Goal: Information Seeking & Learning: Compare options

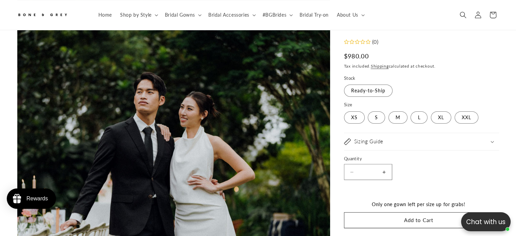
scroll to position [133, 0]
click at [180, 14] on span "Bridal Gowns" at bounding box center [180, 15] width 30 height 6
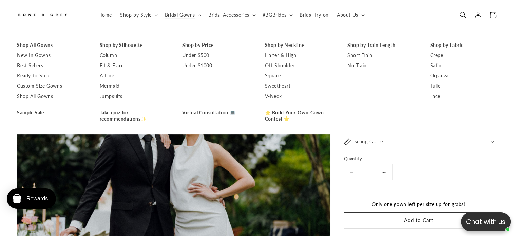
scroll to position [0, 176]
click at [364, 57] on link "Short Train" at bounding box center [381, 55] width 69 height 10
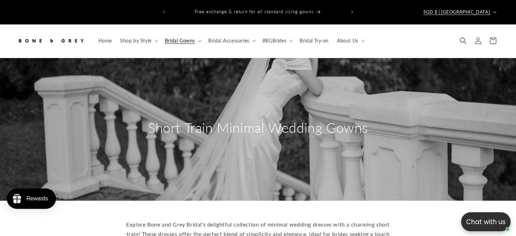
click at [490, 5] on button "SGD $ | Singapore" at bounding box center [459, 11] width 80 height 13
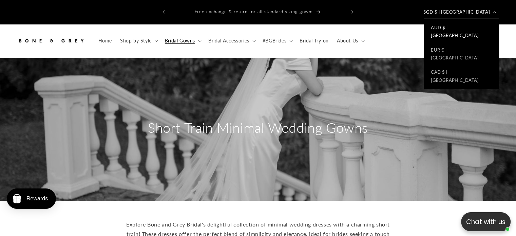
click at [457, 25] on link "AUD $ | Australia" at bounding box center [461, 31] width 75 height 22
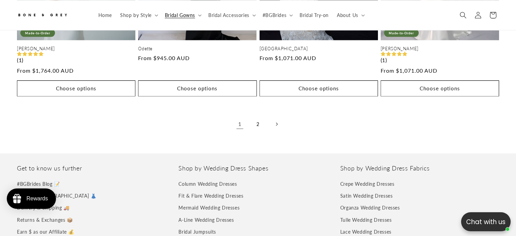
scroll to position [1556, 0]
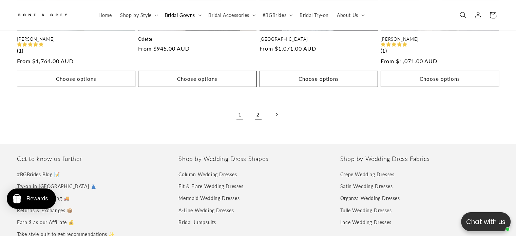
click at [251, 107] on link "2" at bounding box center [258, 114] width 15 height 15
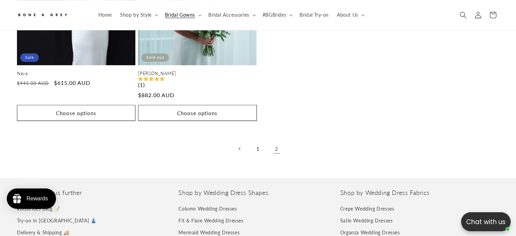
scroll to position [471, 0]
click at [259, 141] on link "1" at bounding box center [258, 148] width 15 height 15
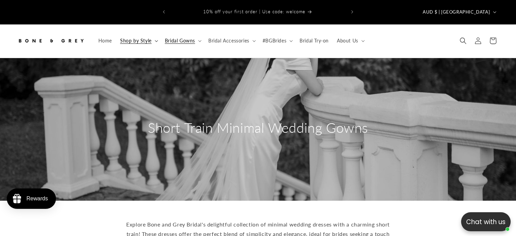
click at [143, 38] on span "Shop by Style" at bounding box center [136, 41] width 32 height 6
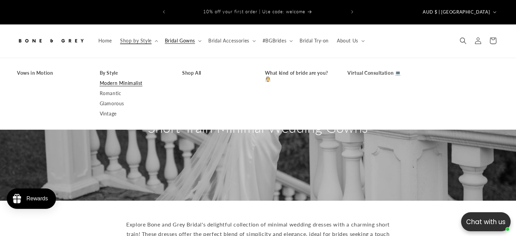
click at [135, 78] on link "Modern Minimalist" at bounding box center [134, 83] width 69 height 10
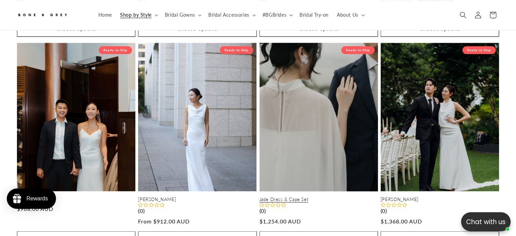
scroll to position [0, 351]
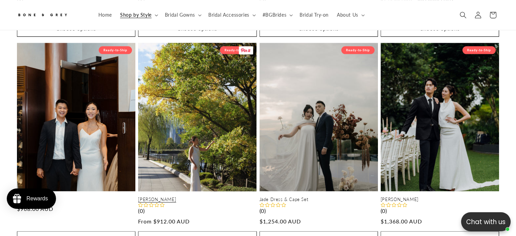
click at [192, 196] on link "[PERSON_NAME]" at bounding box center [197, 199] width 118 height 6
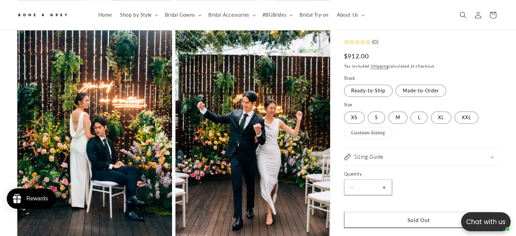
scroll to position [1005, 0]
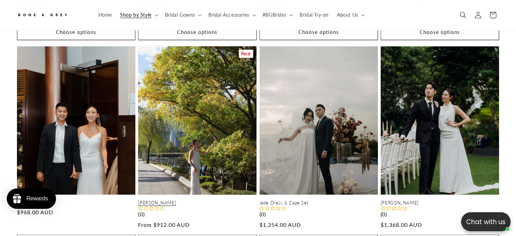
scroll to position [791, 0]
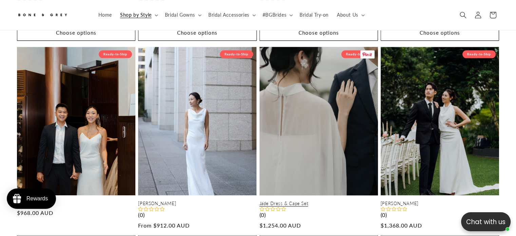
click at [336, 200] on link "Jade Dress & Cape Set" at bounding box center [318, 203] width 118 height 6
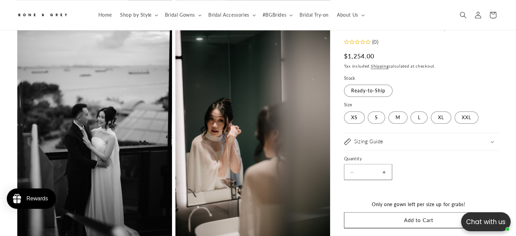
scroll to position [0, 351]
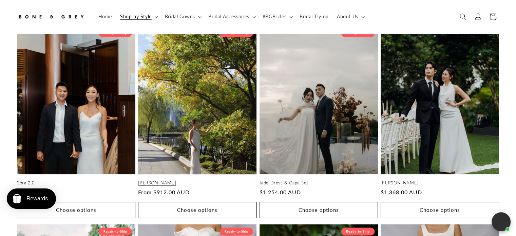
scroll to position [791, 0]
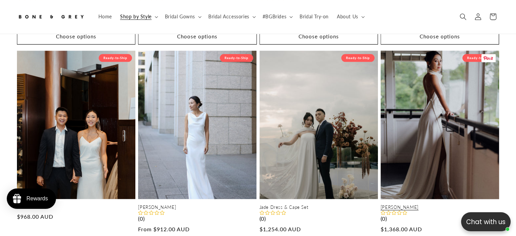
click at [463, 204] on link "Sophia" at bounding box center [439, 207] width 118 height 6
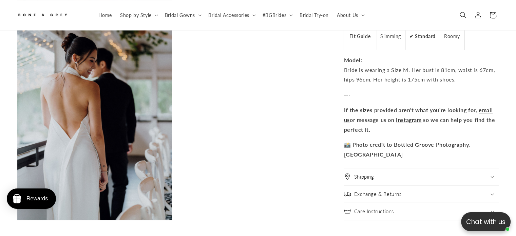
scroll to position [0, 351]
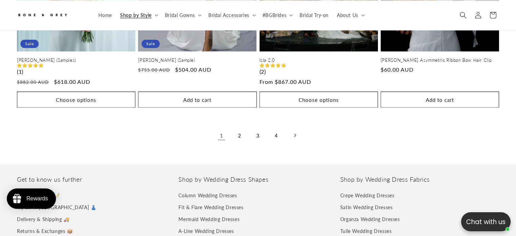
scroll to position [1565, 0]
click at [241, 128] on link "2" at bounding box center [239, 135] width 15 height 15
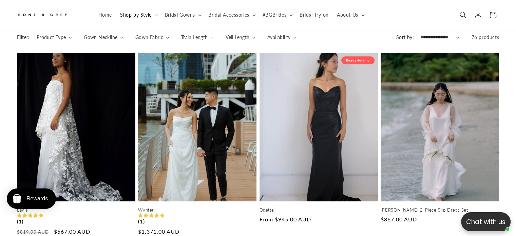
scroll to position [0, 176]
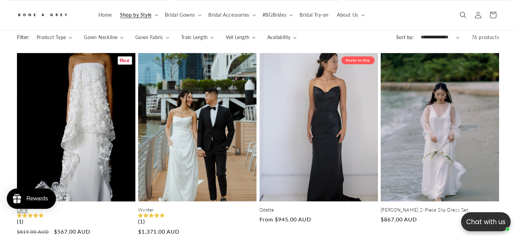
click at [90, 207] on link "Layla" at bounding box center [76, 210] width 118 height 6
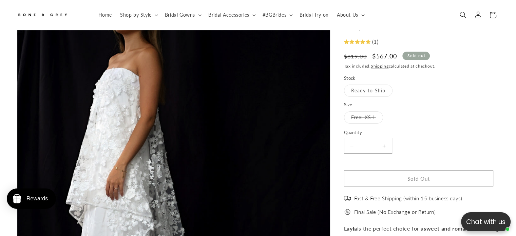
scroll to position [0, 176]
click at [361, 117] on label "Free: XS-L Variant sold out or unavailable" at bounding box center [363, 117] width 39 height 12
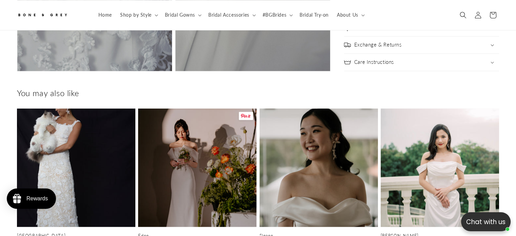
scroll to position [1178, 0]
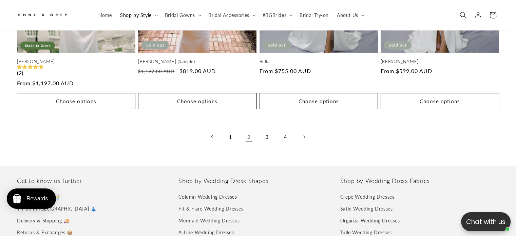
scroll to position [1565, 0]
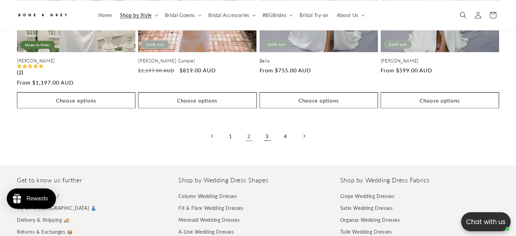
click at [267, 129] on link "3" at bounding box center [267, 136] width 15 height 15
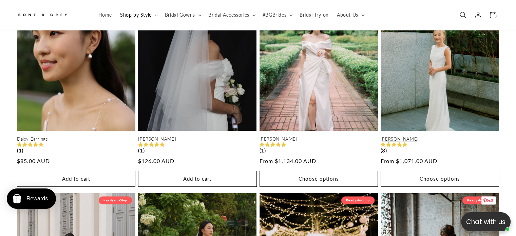
scroll to position [855, 0]
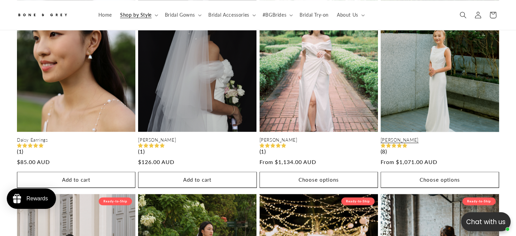
click at [438, 137] on link "[PERSON_NAME]" at bounding box center [439, 140] width 118 height 6
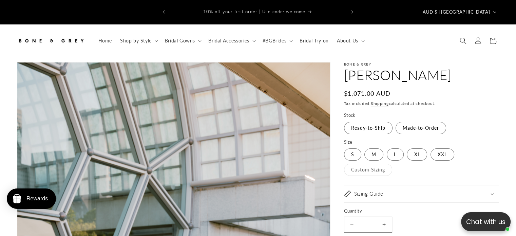
select select "**********"
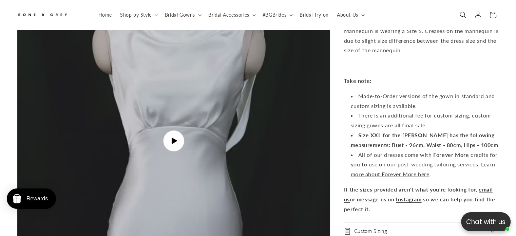
scroll to position [2320, 0]
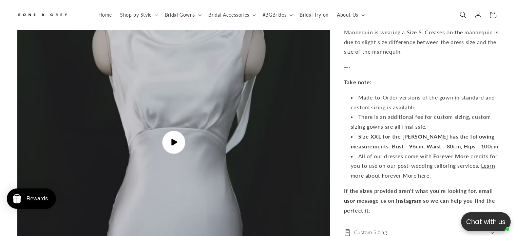
click at [171, 131] on span "Play video" at bounding box center [173, 142] width 23 height 23
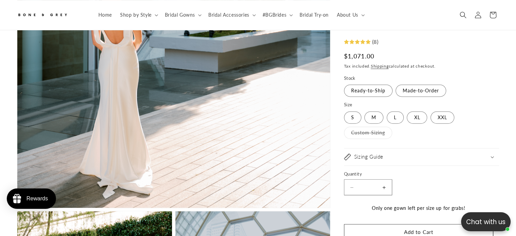
scroll to position [0, 0]
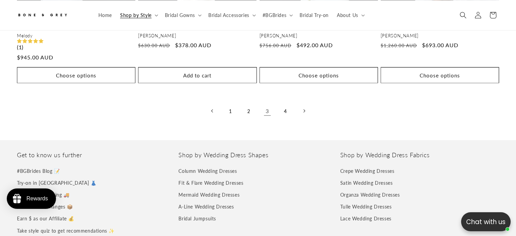
scroll to position [1590, 0]
click at [288, 103] on link "4" at bounding box center [285, 110] width 15 height 15
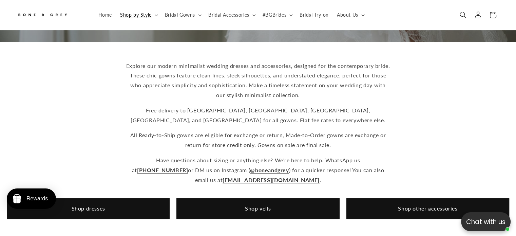
scroll to position [139, 0]
